Goal: Task Accomplishment & Management: Use online tool/utility

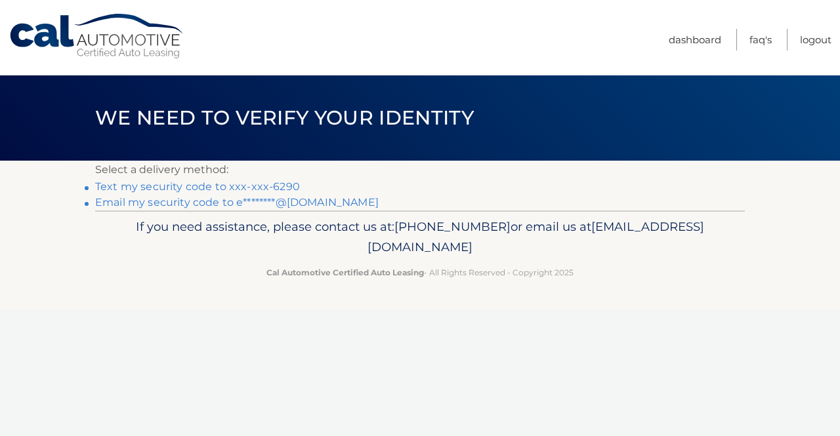
click at [264, 187] on link "Text my security code to xxx-xxx-6290" at bounding box center [197, 186] width 205 height 12
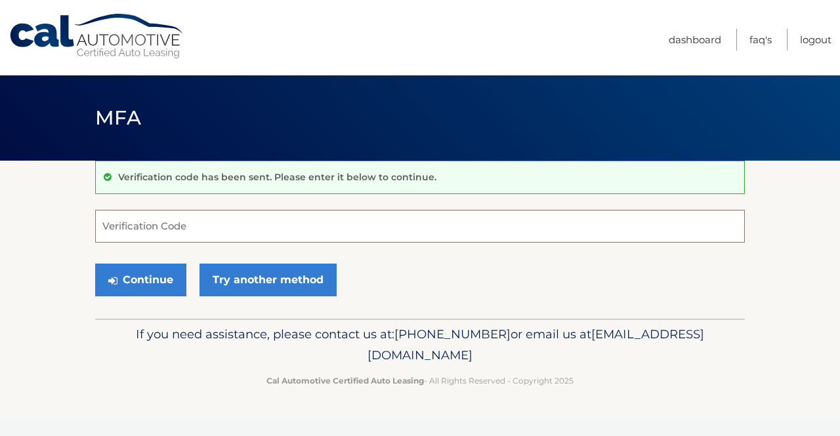
click at [161, 232] on input "Verification Code" at bounding box center [420, 226] width 650 height 33
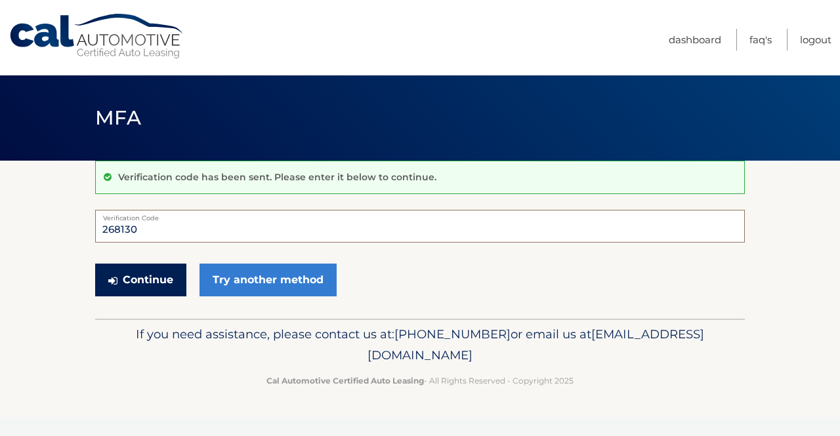
type input "268130"
click at [132, 270] on button "Continue" at bounding box center [140, 280] width 91 height 33
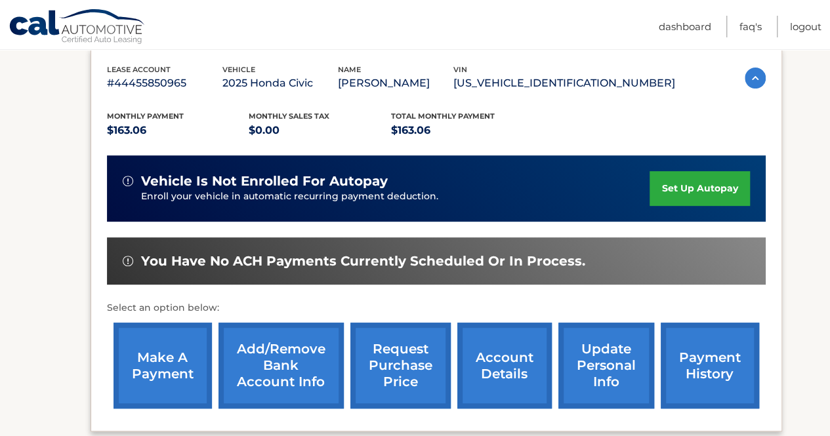
scroll to position [225, 0]
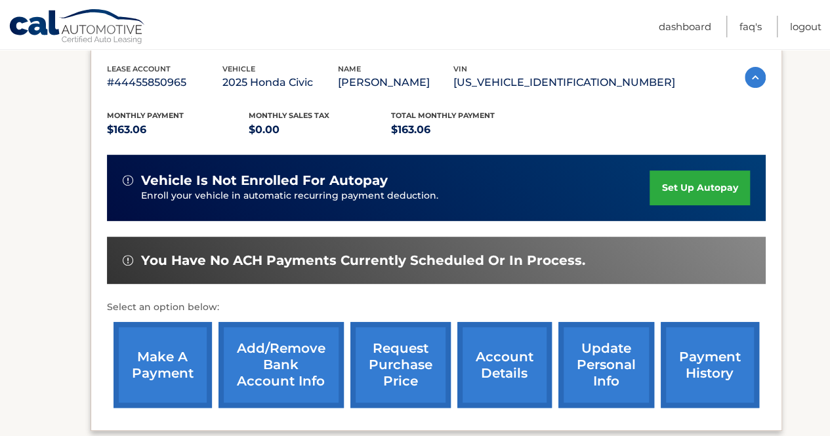
click at [136, 358] on link "make a payment" at bounding box center [163, 365] width 98 height 86
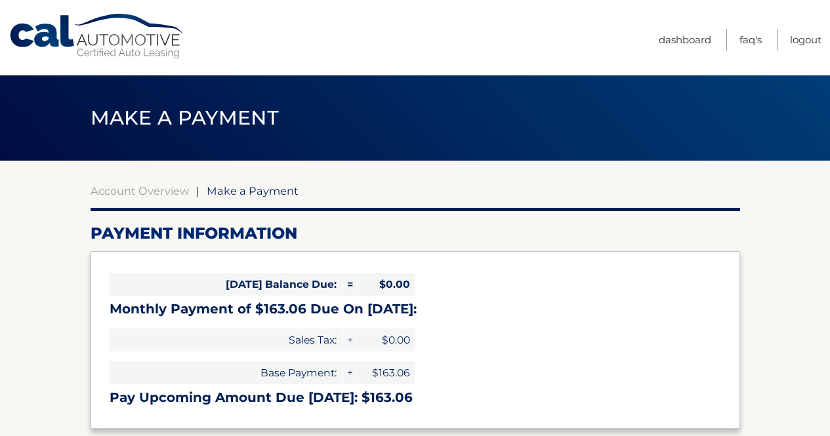
select select "YTg0Y2JkZDQtNDMxMC00NDY4LTk3N2ItMjU0NWQ2OTRiMzQx"
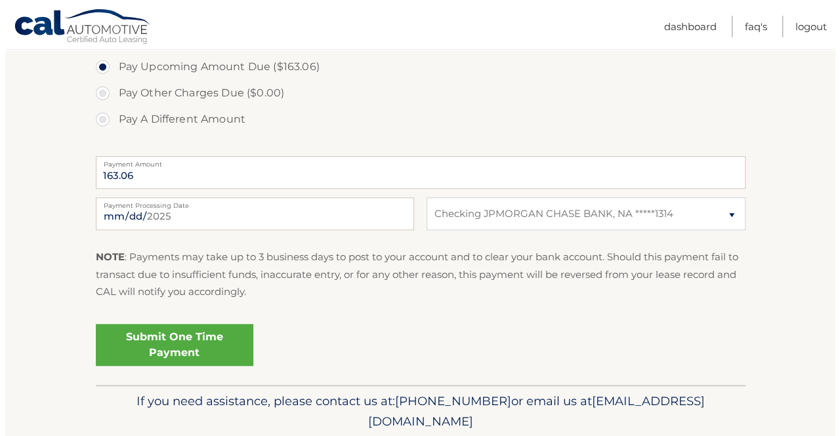
scroll to position [455, 0]
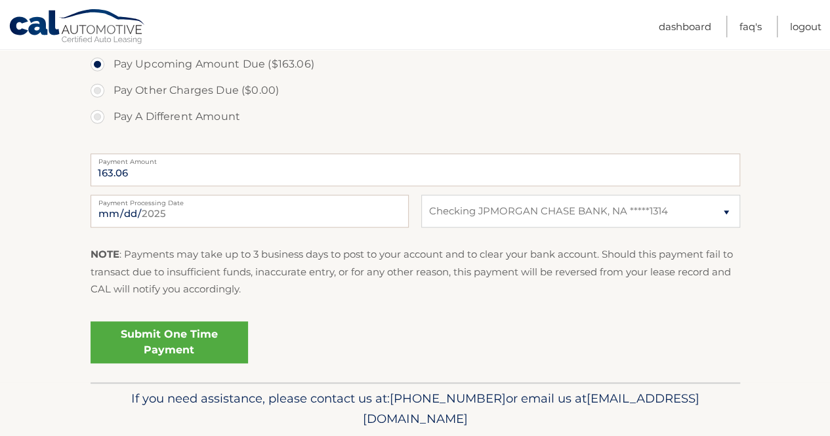
click at [158, 345] on link "Submit One Time Payment" at bounding box center [169, 343] width 157 height 42
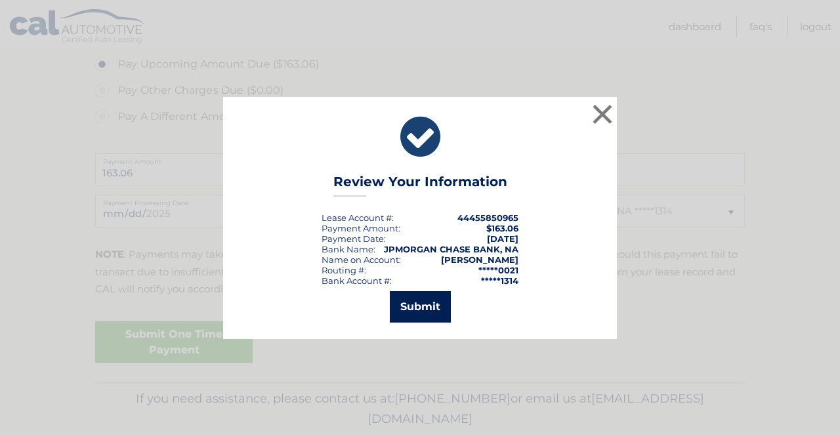
click at [422, 303] on button "Submit" at bounding box center [420, 306] width 61 height 31
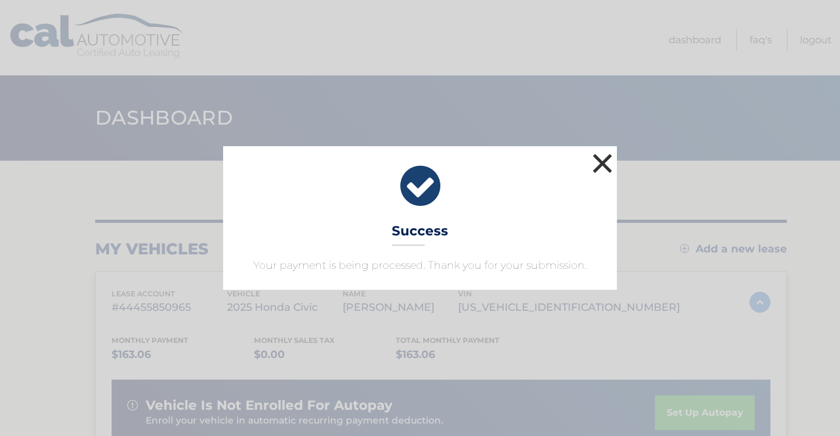
click at [596, 163] on button "×" at bounding box center [602, 163] width 26 height 26
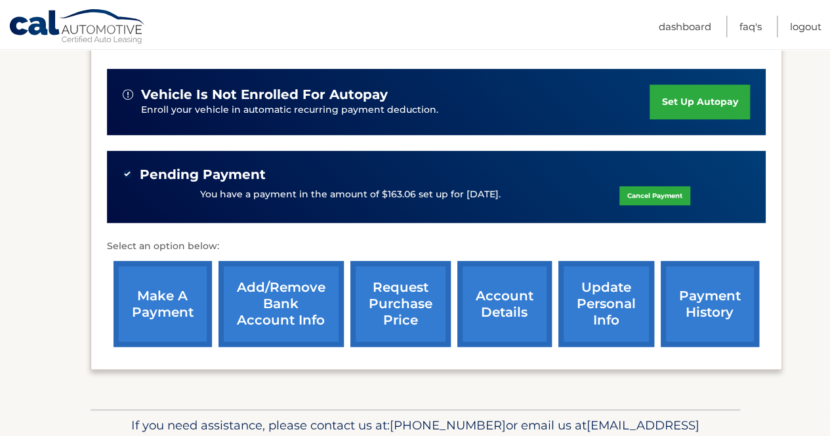
scroll to position [32, 0]
